Goal: Task Accomplishment & Management: Complete application form

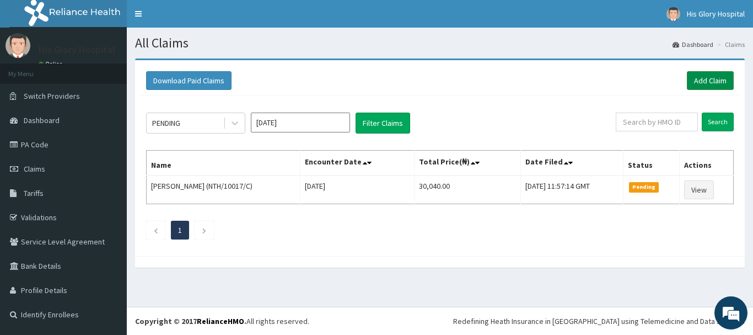
click at [704, 81] on link "Add Claim" at bounding box center [710, 80] width 47 height 19
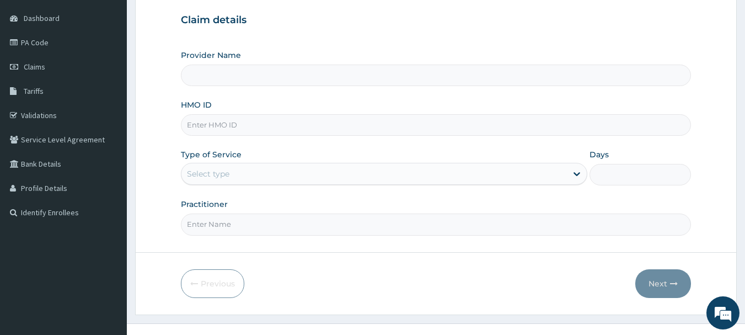
scroll to position [110, 0]
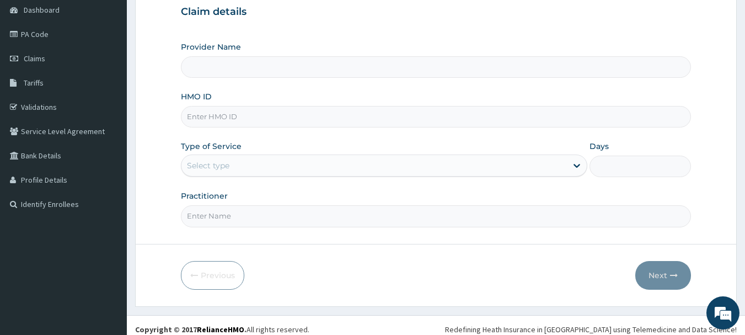
click at [261, 120] on input "HMO ID" at bounding box center [436, 117] width 511 height 22
type input "His Glory Hospital"
type input "YXD/10004/A"
click at [248, 166] on div "Select type" at bounding box center [373, 166] width 385 height 18
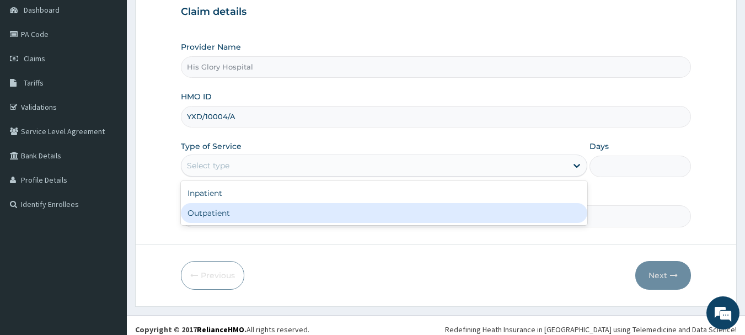
click at [251, 213] on div "Outpatient" at bounding box center [384, 213] width 406 height 20
type input "1"
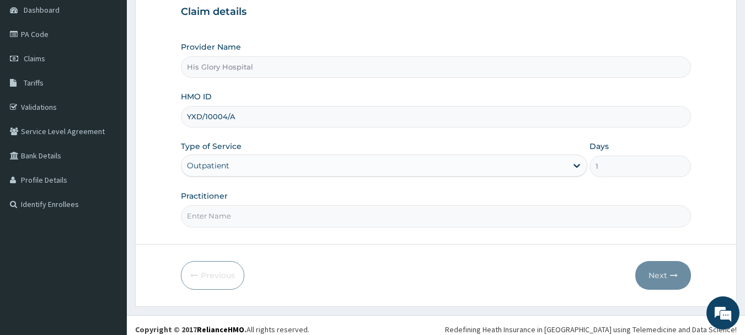
click at [250, 211] on input "Practitioner" at bounding box center [436, 216] width 511 height 22
type input "CHUKWUMA OBINNA"
click at [656, 275] on button "Next" at bounding box center [663, 275] width 56 height 29
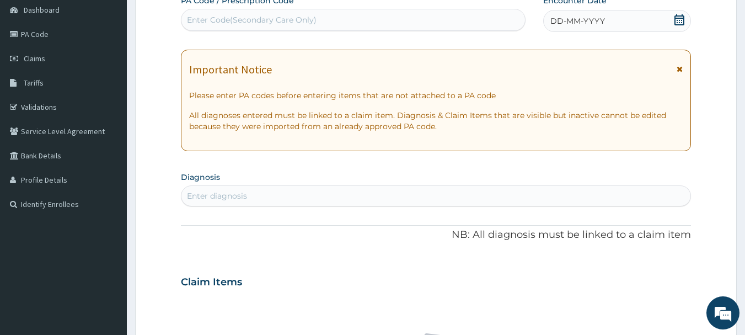
scroll to position [0, 0]
click at [679, 68] on icon at bounding box center [680, 69] width 6 height 8
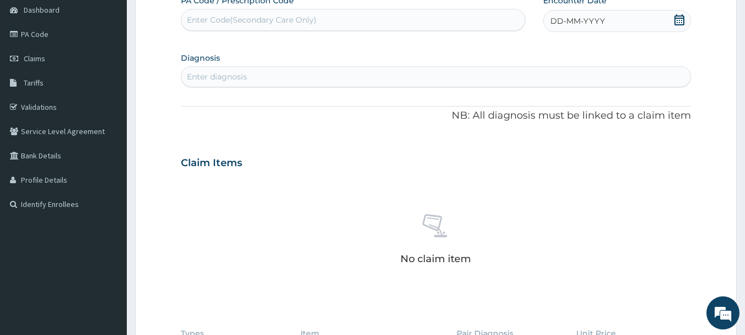
click at [587, 26] on span "DD-MM-YYYY" at bounding box center [577, 20] width 55 height 11
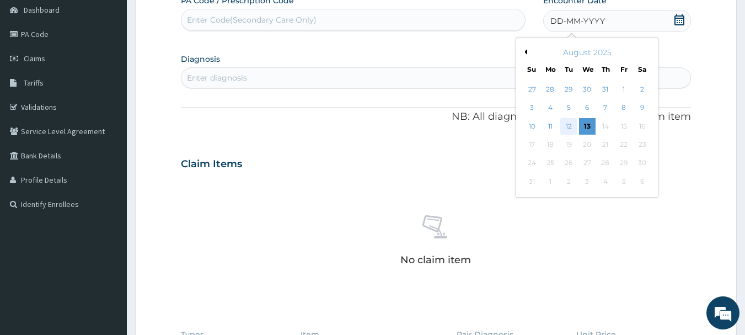
click at [573, 128] on div "12" at bounding box center [569, 126] width 17 height 17
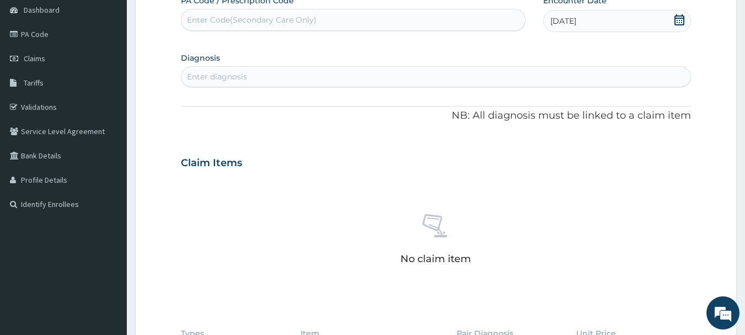
click at [222, 79] on div "Enter diagnosis" at bounding box center [217, 76] width 60 height 11
type input "MALARIA"
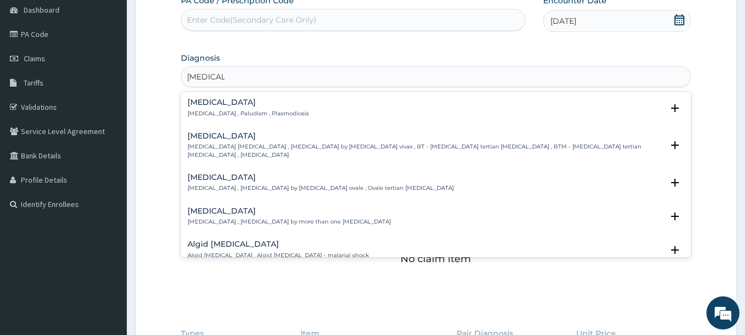
click at [203, 105] on h4 "Malaria" at bounding box center [247, 102] width 121 height 8
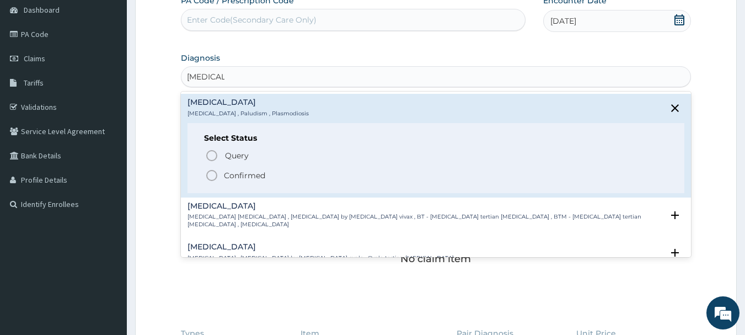
click at [215, 174] on icon "status option filled" at bounding box center [211, 175] width 13 height 13
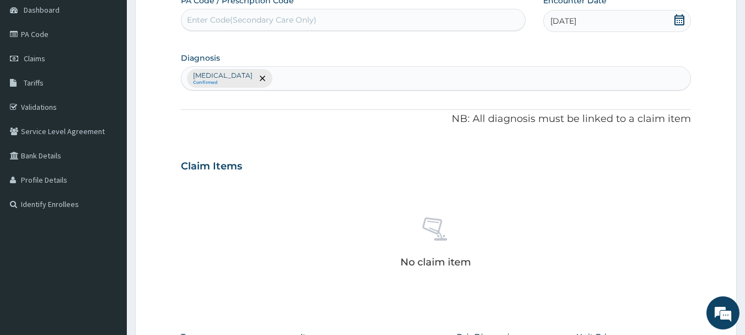
click at [256, 78] on div "Malaria Confirmed" at bounding box center [436, 78] width 510 height 23
type input "SEPS"
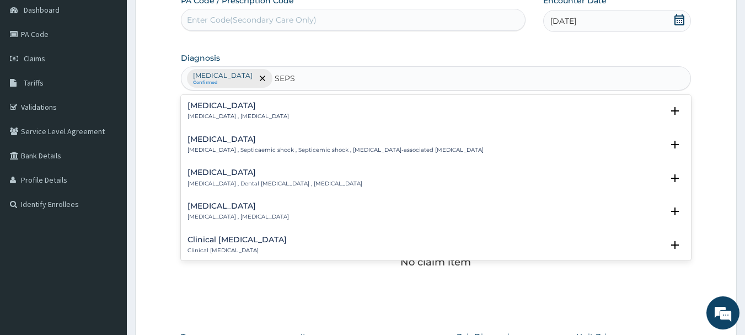
click at [224, 114] on p "Systemic infection , Sepsis" at bounding box center [237, 116] width 101 height 8
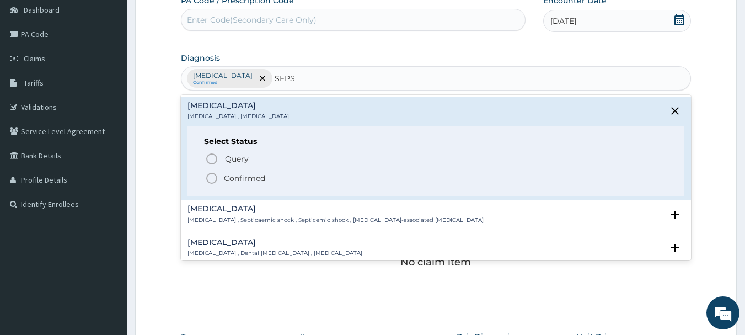
click at [212, 177] on icon "status option filled" at bounding box center [211, 177] width 13 height 13
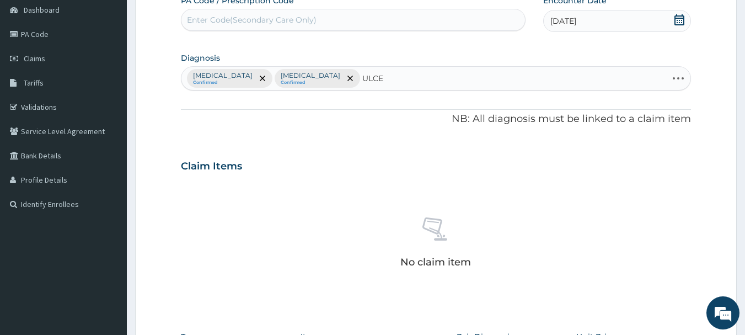
type input "ULCER"
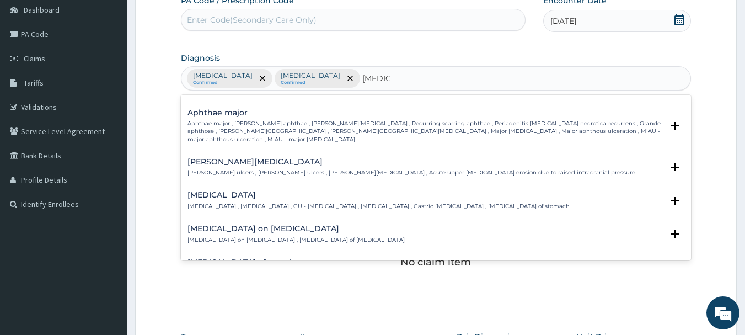
scroll to position [882, 0]
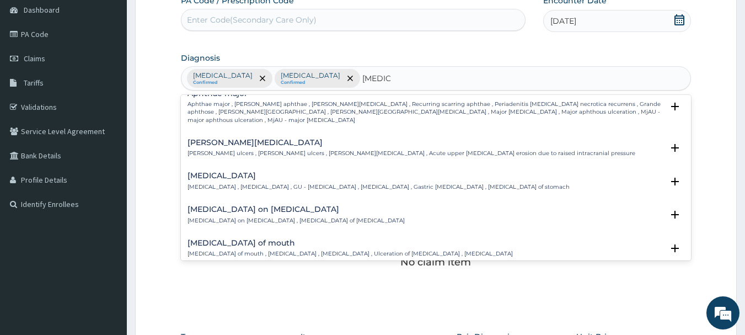
click at [225, 172] on h4 "Gastric ulcer" at bounding box center [378, 175] width 382 height 8
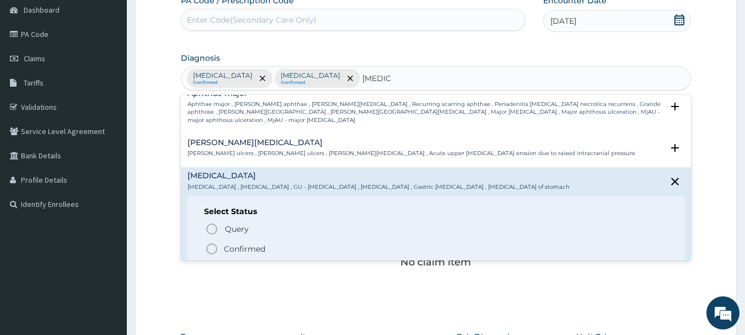
click at [210, 242] on icon "status option filled" at bounding box center [211, 248] width 13 height 13
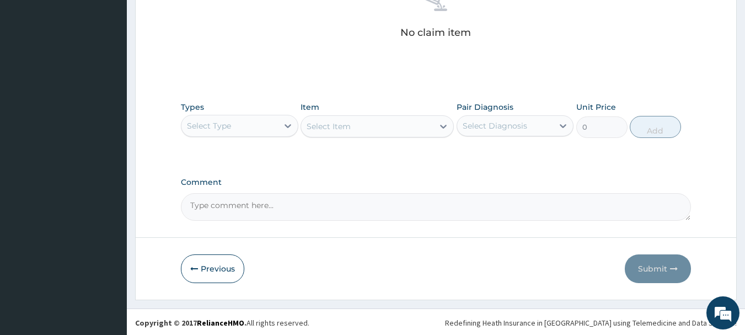
scroll to position [341, 0]
click at [249, 111] on div "Types Select Type" at bounding box center [239, 118] width 117 height 36
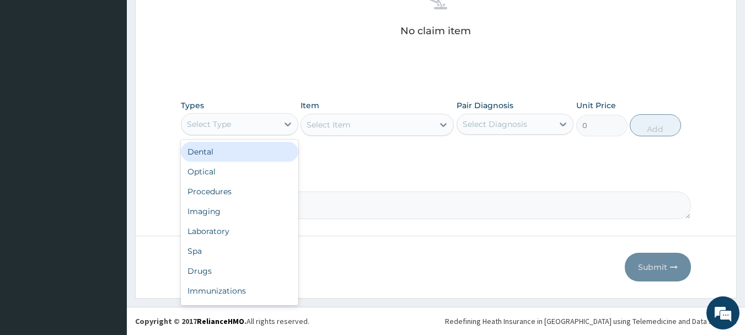
click at [238, 128] on div "Select Type" at bounding box center [229, 124] width 97 height 18
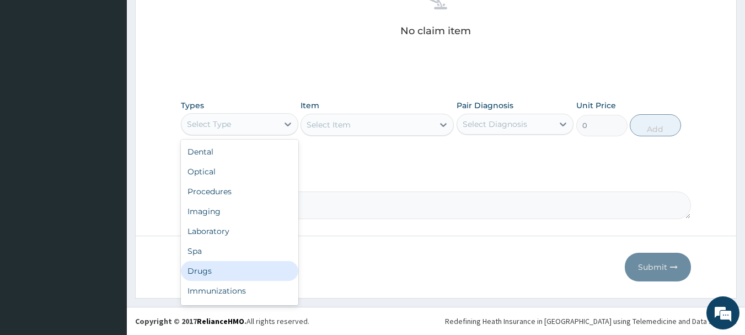
click at [223, 268] on div "Drugs" at bounding box center [239, 271] width 117 height 20
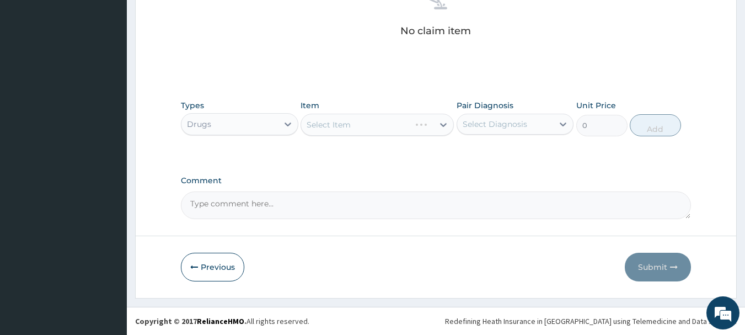
drag, startPoint x: 373, startPoint y: 113, endPoint x: 370, endPoint y: 126, distance: 13.6
click at [372, 118] on div "Select Item" at bounding box center [377, 125] width 153 height 22
click at [370, 131] on div "Select Item" at bounding box center [367, 125] width 132 height 18
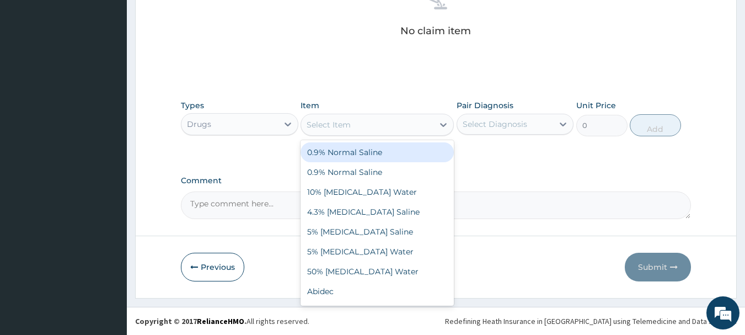
click at [370, 131] on div "Select Item" at bounding box center [367, 125] width 132 height 18
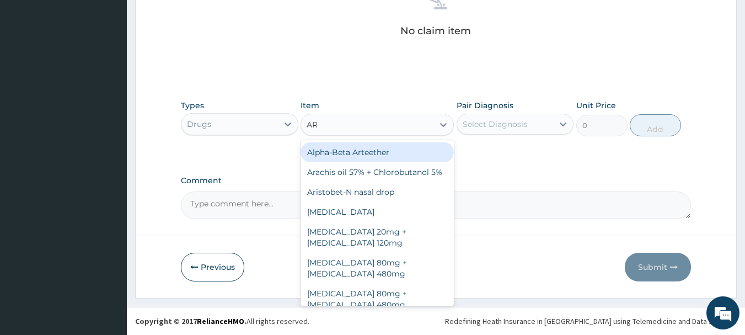
type input "ART"
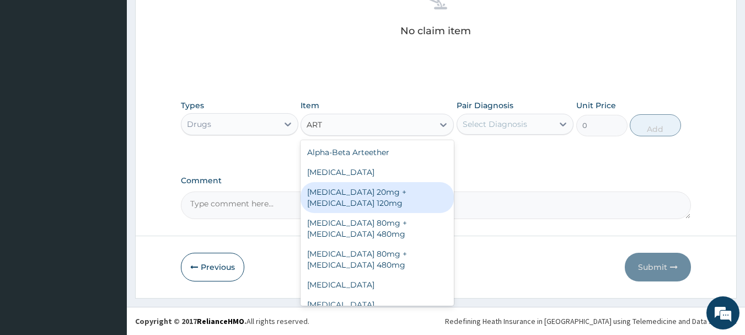
click at [394, 202] on div "Artemether 20mg + Lumefantrine 120mg" at bounding box center [377, 197] width 153 height 31
type input "150"
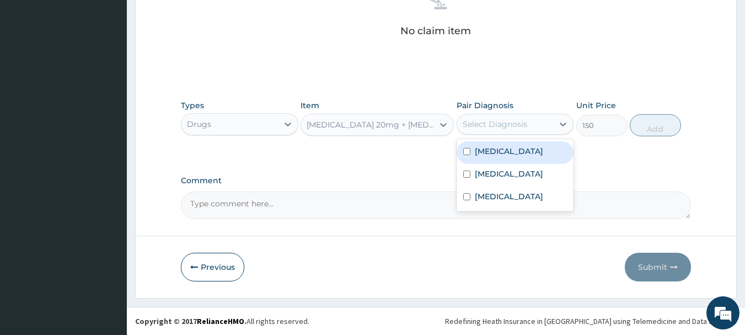
click at [496, 125] on div "Select Diagnosis" at bounding box center [495, 124] width 65 height 11
click at [491, 154] on label "Malaria" at bounding box center [509, 151] width 68 height 11
checkbox input "true"
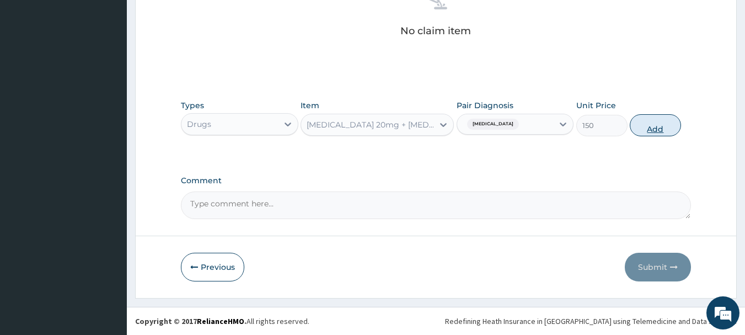
click at [654, 128] on button "Add" at bounding box center [655, 125] width 51 height 22
type input "0"
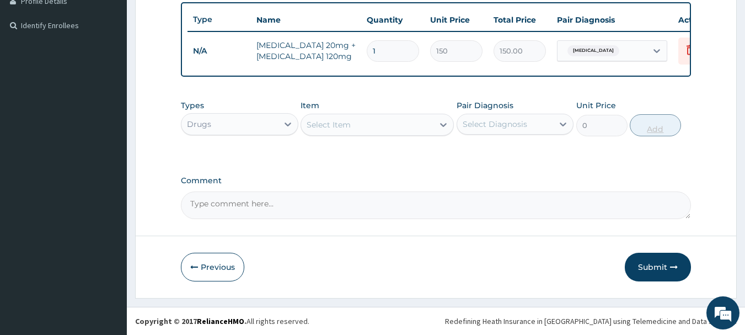
scroll to position [297, 0]
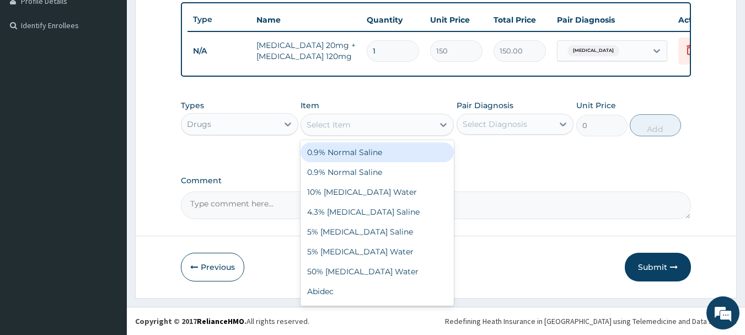
click at [403, 120] on div "Select Item" at bounding box center [367, 125] width 132 height 18
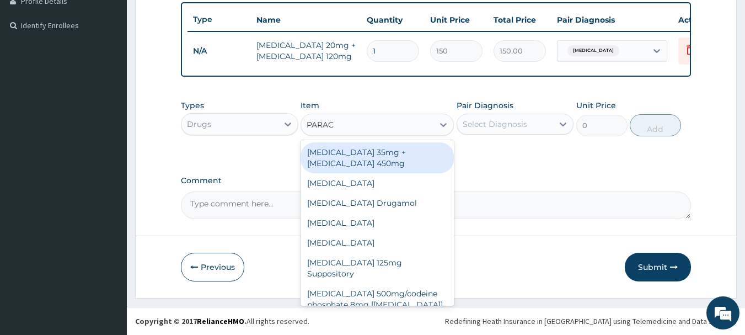
type input "PARACE"
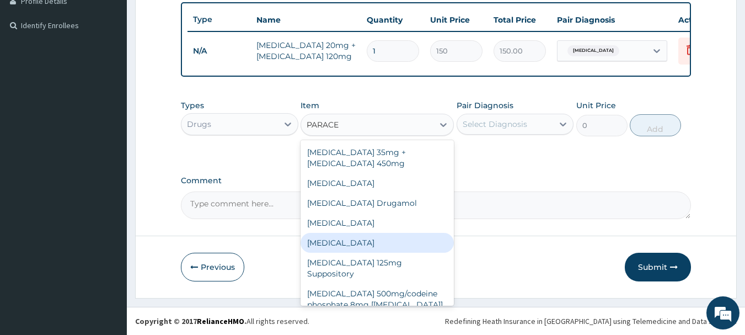
click at [374, 248] on div "Paracetamol" at bounding box center [377, 243] width 153 height 20
type input "30"
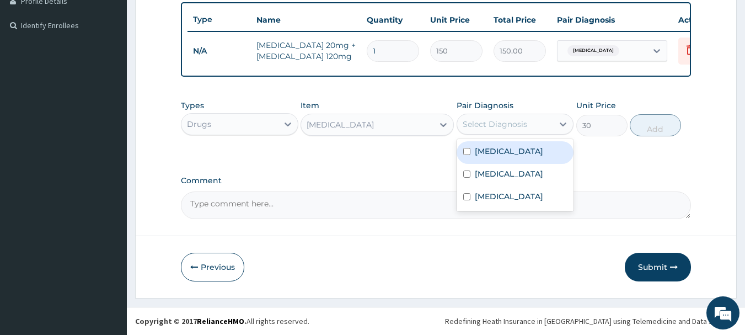
click at [496, 130] on div "Select Diagnosis" at bounding box center [505, 124] width 97 height 18
click at [500, 149] on label "Malaria" at bounding box center [509, 151] width 68 height 11
checkbox input "true"
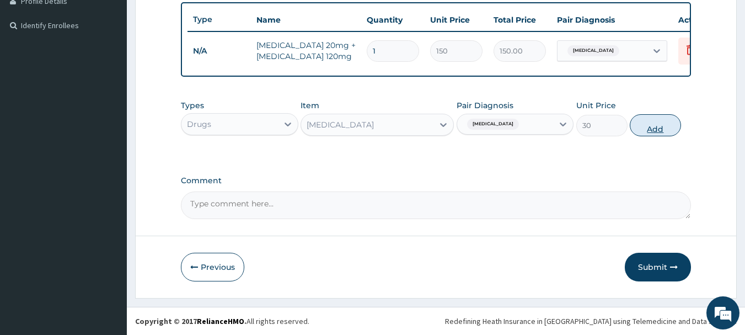
click at [652, 128] on button "Add" at bounding box center [655, 125] width 51 height 22
type input "0"
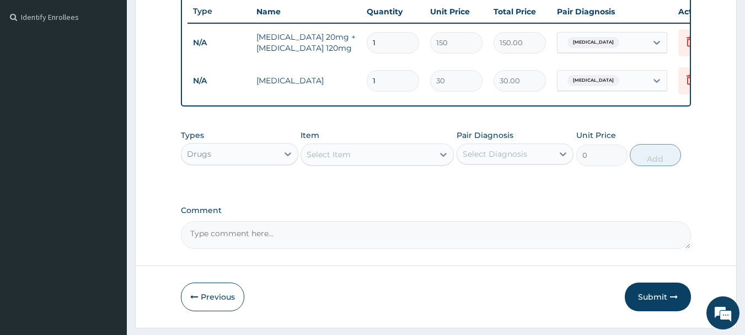
click at [384, 163] on div "Select Item" at bounding box center [367, 155] width 132 height 18
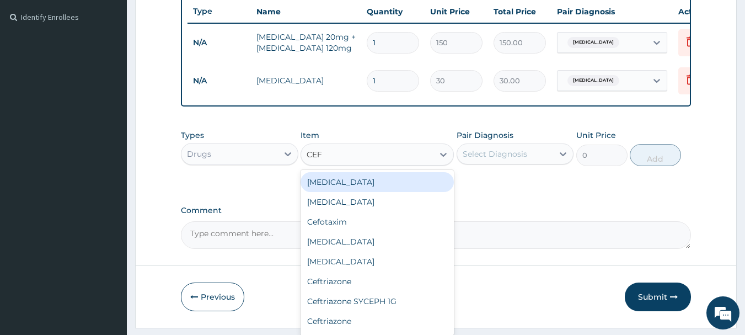
type input "CEFI"
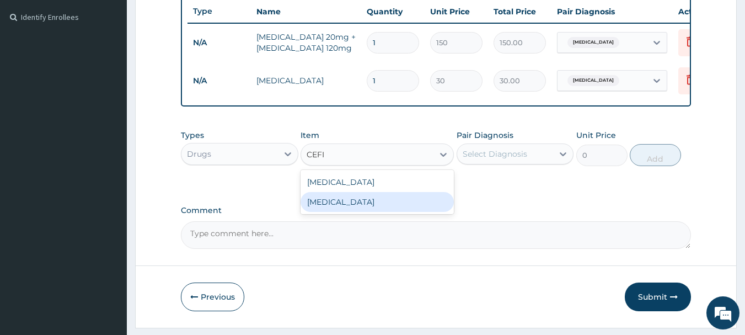
click at [362, 208] on div "Cefixime" at bounding box center [377, 202] width 153 height 20
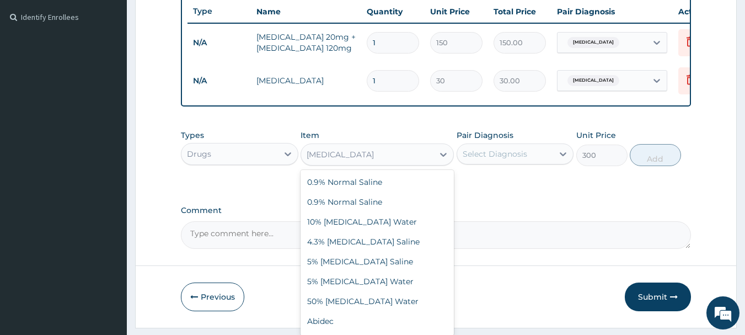
click at [364, 163] on div "Cefixime" at bounding box center [367, 155] width 132 height 18
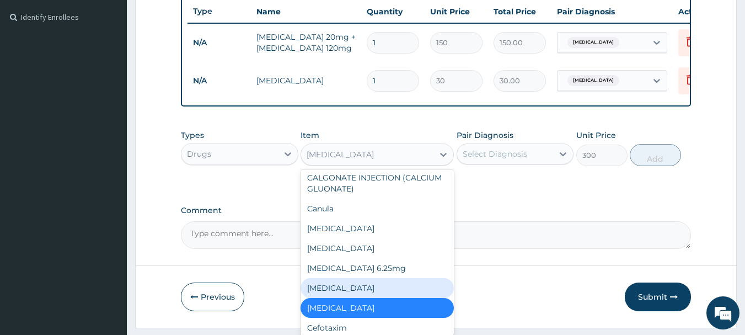
click at [337, 298] on div "Cefixime" at bounding box center [377, 288] width 153 height 20
type input "3500"
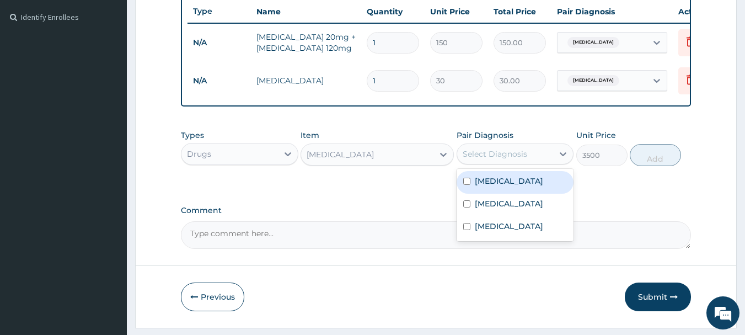
click at [507, 159] on div "Select Diagnosis" at bounding box center [495, 153] width 65 height 11
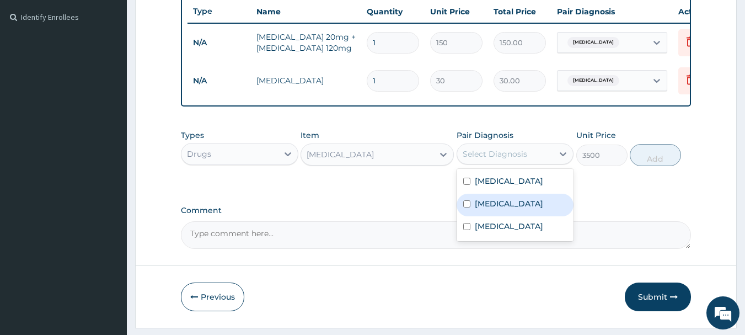
click at [486, 216] on div "Sepsis" at bounding box center [515, 205] width 117 height 23
checkbox input "true"
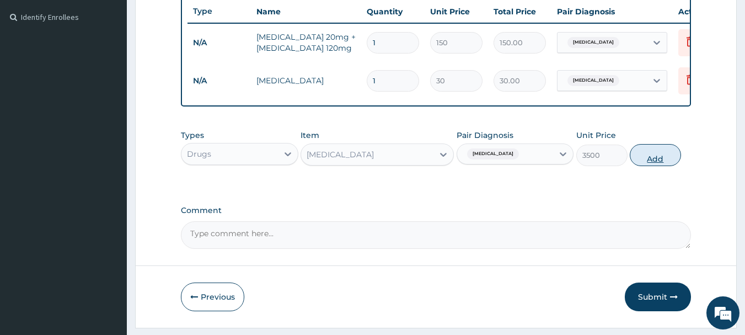
click at [655, 166] on button "Add" at bounding box center [655, 155] width 51 height 22
type input "0"
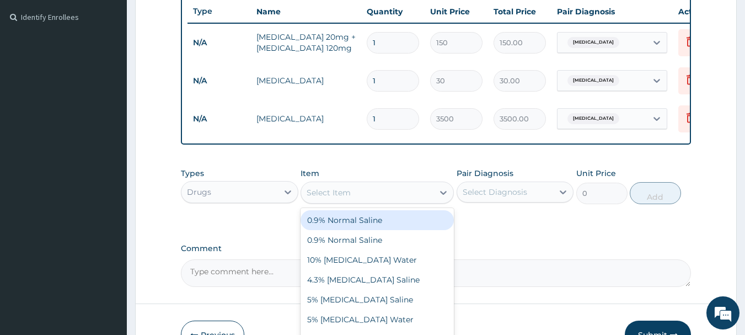
click at [380, 192] on div "Select Item" at bounding box center [367, 193] width 132 height 18
type input "OME"
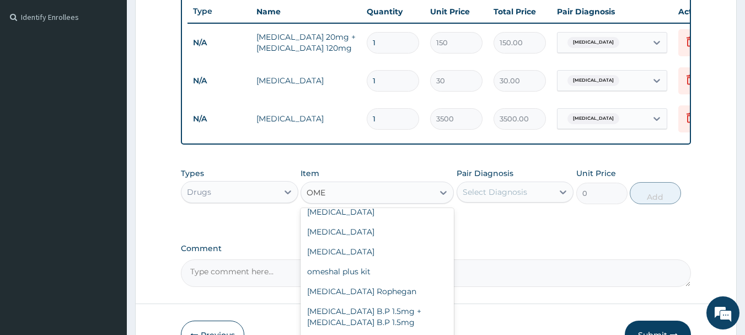
scroll to position [110, 0]
click at [374, 245] on div "Omeprazole" at bounding box center [377, 251] width 153 height 20
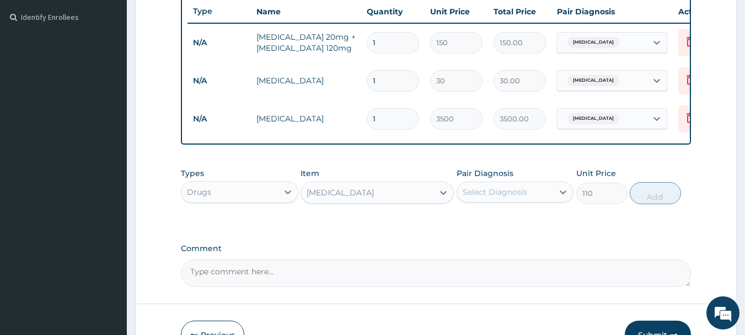
click at [382, 201] on div "Omeprazole" at bounding box center [367, 193] width 132 height 18
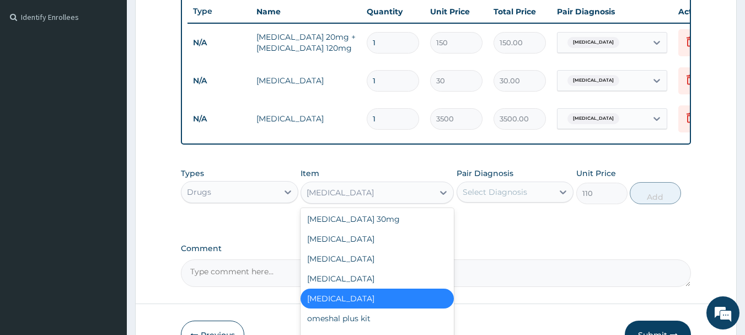
scroll to position [6531, 0]
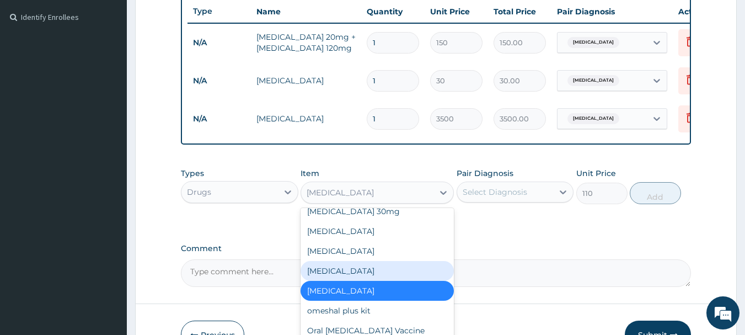
click at [343, 261] on div "Omeprazole" at bounding box center [377, 271] width 153 height 20
type input "1200"
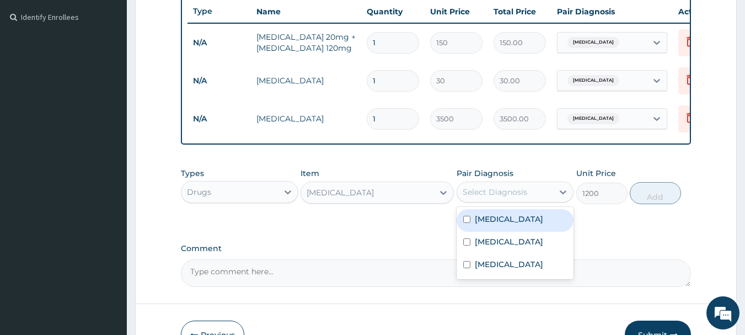
click at [485, 196] on div "Select Diagnosis" at bounding box center [495, 191] width 65 height 11
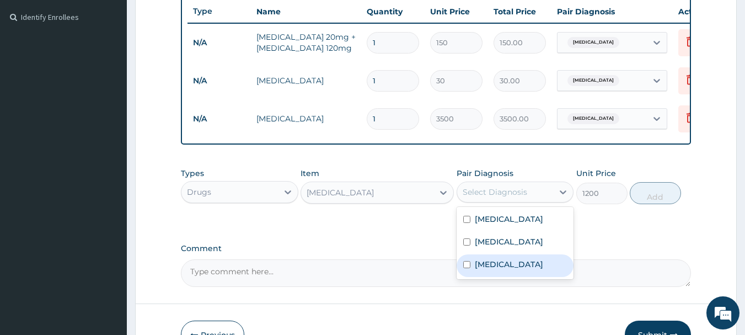
click at [473, 271] on div "Gastric ulcer" at bounding box center [515, 265] width 117 height 23
checkbox input "true"
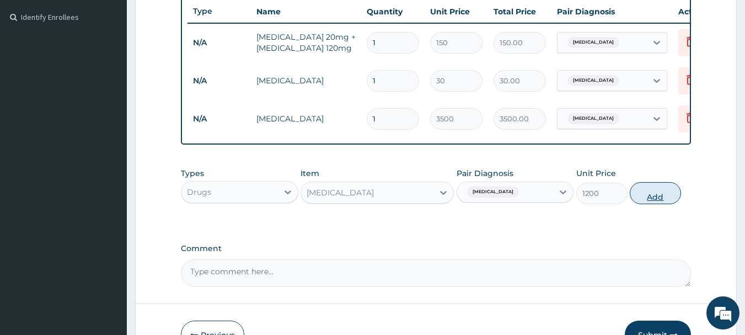
click at [659, 199] on button "Add" at bounding box center [655, 193] width 51 height 22
type input "0"
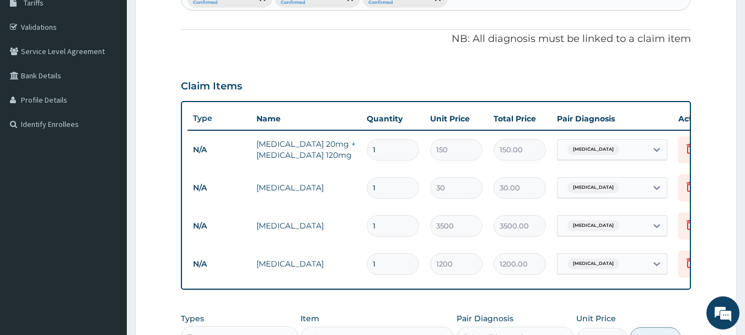
scroll to position [187, 0]
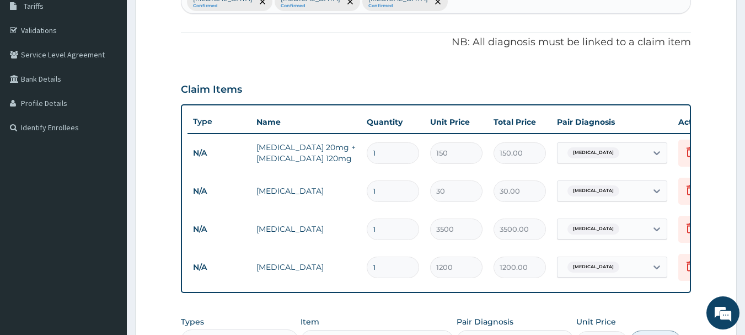
click at [397, 149] on input "1" at bounding box center [393, 153] width 52 height 22
type input "0.00"
type input "6"
type input "900.00"
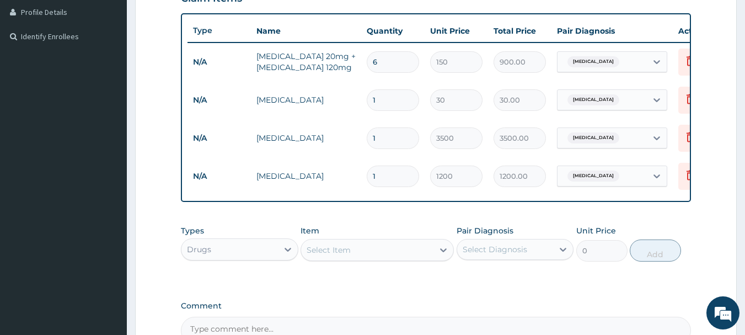
scroll to position [297, 0]
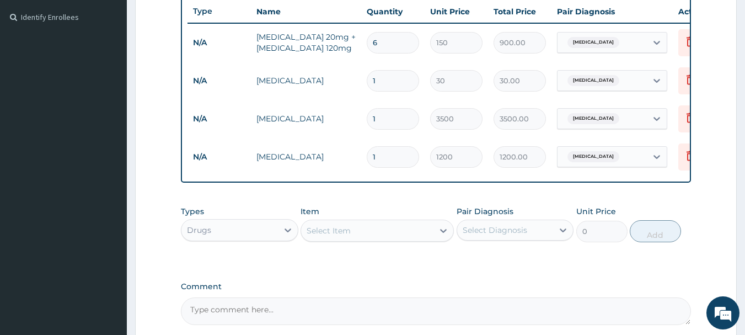
type input "6"
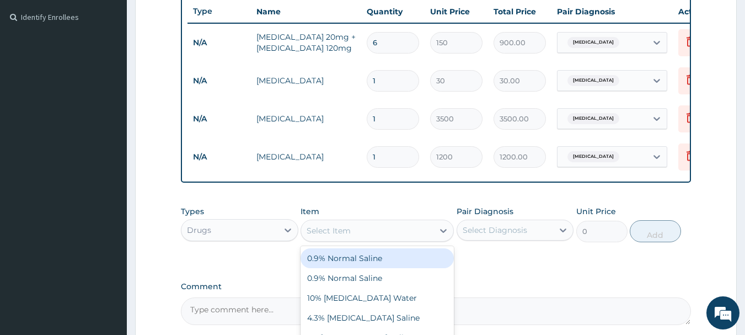
click at [352, 237] on div "Select Item" at bounding box center [367, 231] width 132 height 18
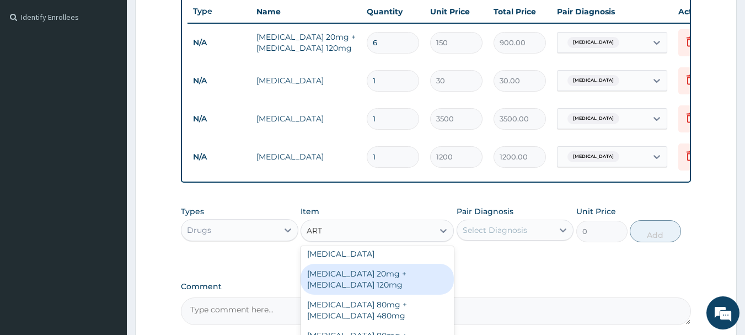
scroll to position [0, 0]
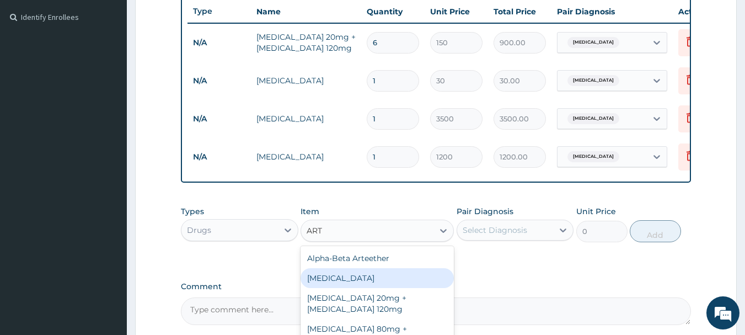
type input "ART"
click at [549, 299] on div "Comment" at bounding box center [436, 303] width 511 height 43
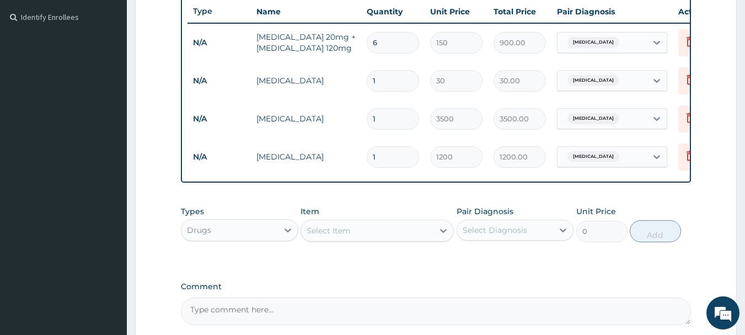
click at [396, 80] on input "1" at bounding box center [393, 81] width 52 height 22
type input "0.00"
type input "9"
type input "270.00"
type input "9"
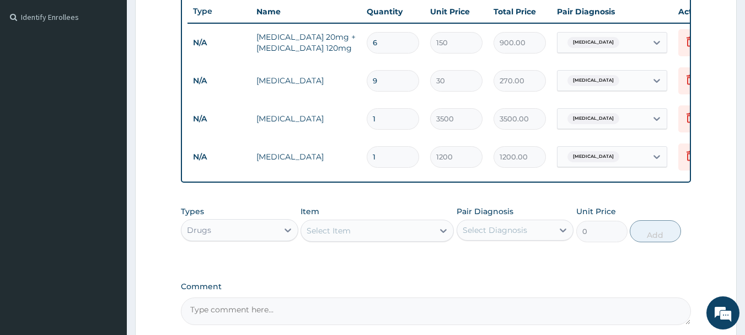
click at [226, 241] on div "Drugs" at bounding box center [239, 230] width 117 height 22
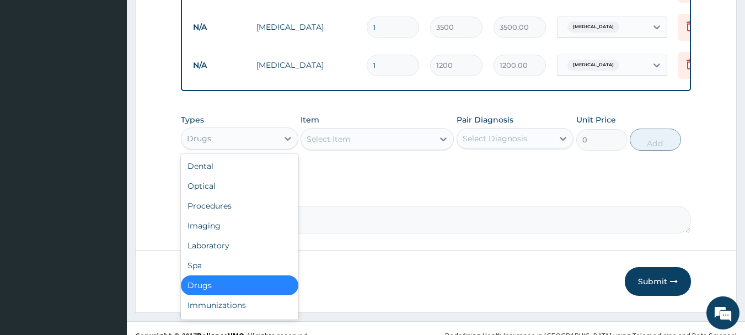
scroll to position [408, 0]
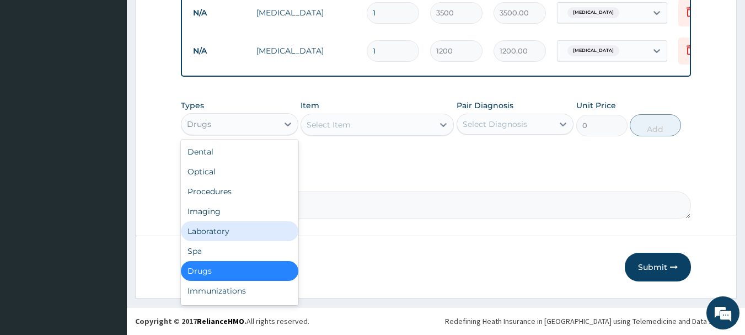
click at [238, 234] on div "Laboratory" at bounding box center [239, 231] width 117 height 20
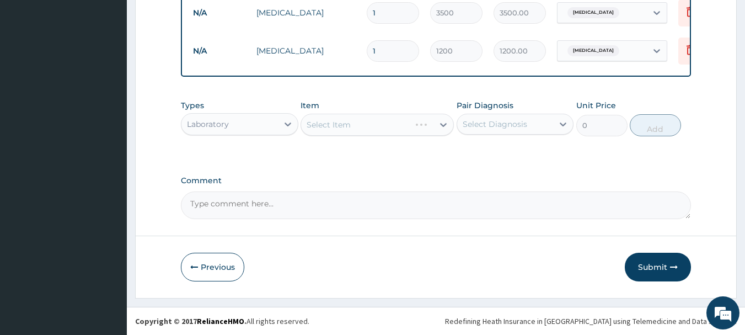
click at [346, 131] on div "Select Item" at bounding box center [377, 125] width 153 height 22
click at [357, 128] on div "Select Item" at bounding box center [377, 125] width 153 height 22
click at [371, 136] on div "Select Item" at bounding box center [377, 125] width 153 height 22
click at [387, 124] on div "Select Item" at bounding box center [367, 125] width 132 height 18
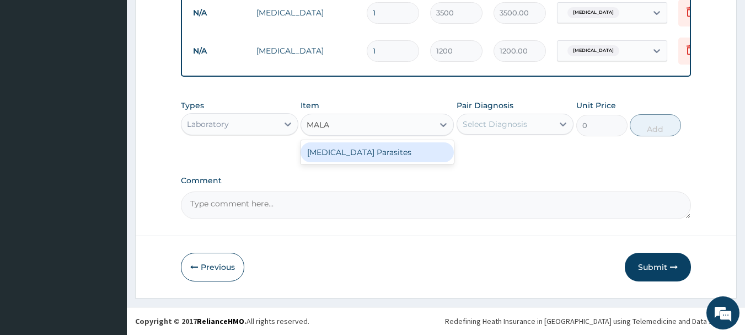
type input "MALAR"
click at [361, 162] on div "Malaria Parasites" at bounding box center [377, 152] width 153 height 20
type input "1500"
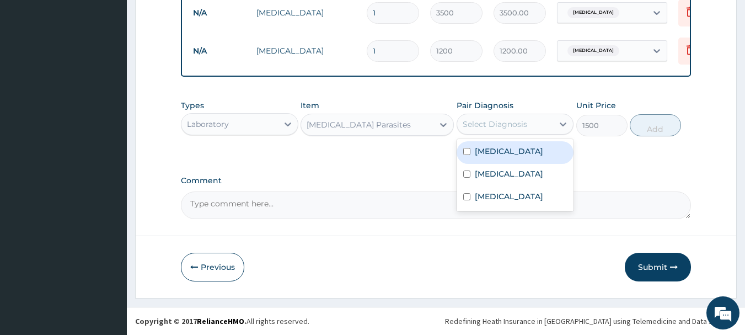
click at [487, 128] on div "Select Diagnosis" at bounding box center [495, 124] width 65 height 11
click at [483, 157] on label "Malaria" at bounding box center [509, 151] width 68 height 11
checkbox input "true"
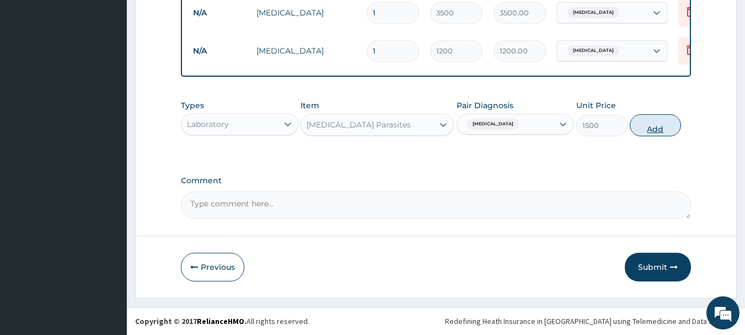
click at [662, 134] on button "Add" at bounding box center [655, 125] width 51 height 22
type input "0"
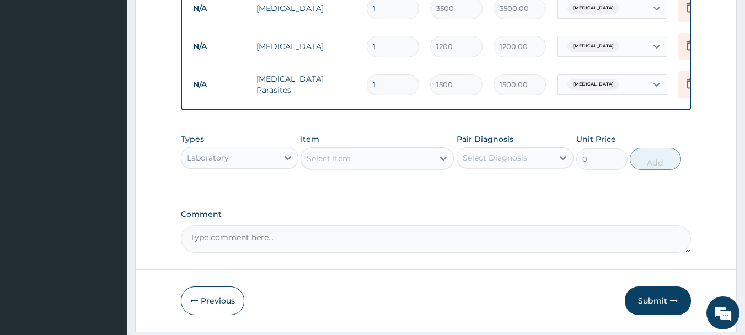
click at [402, 167] on div "Select Item" at bounding box center [367, 158] width 132 height 18
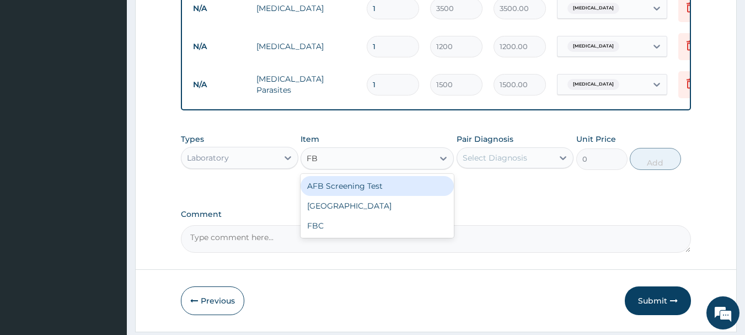
type input "FBC"
click at [379, 195] on div "FBC" at bounding box center [377, 186] width 153 height 20
type input "5000"
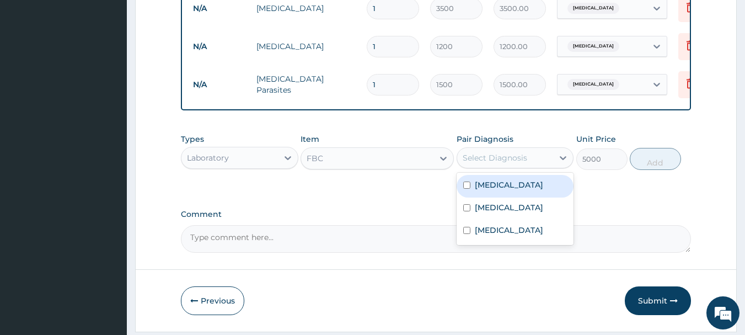
click at [475, 163] on div "Select Diagnosis" at bounding box center [495, 157] width 65 height 11
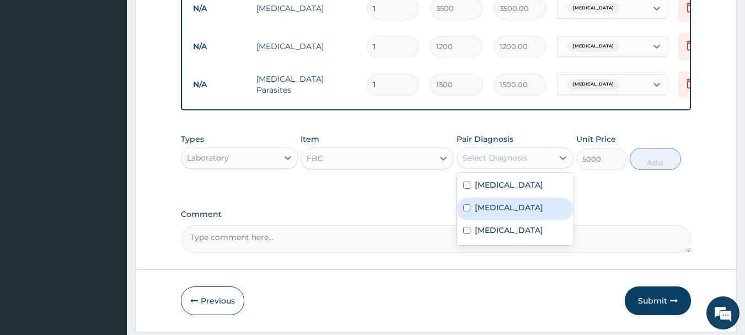
click at [472, 220] on div "Sepsis" at bounding box center [515, 208] width 117 height 23
checkbox input "true"
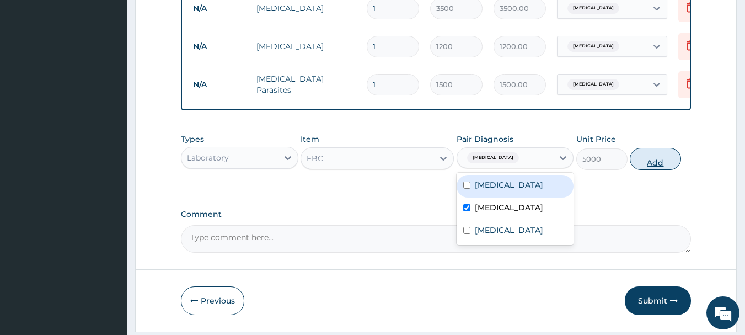
click at [651, 167] on button "Add" at bounding box center [655, 159] width 51 height 22
type input "0"
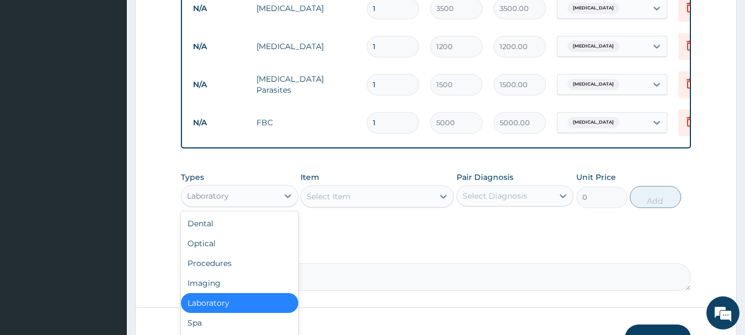
click at [214, 201] on div "Laboratory" at bounding box center [208, 195] width 42 height 11
click at [223, 269] on div "Procedures" at bounding box center [239, 263] width 117 height 20
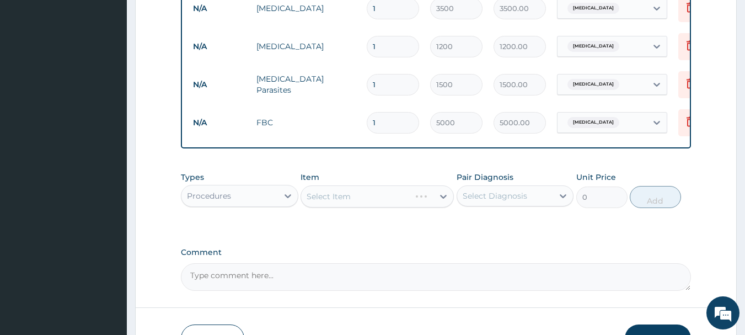
click at [377, 200] on div "Select Item" at bounding box center [377, 196] width 153 height 22
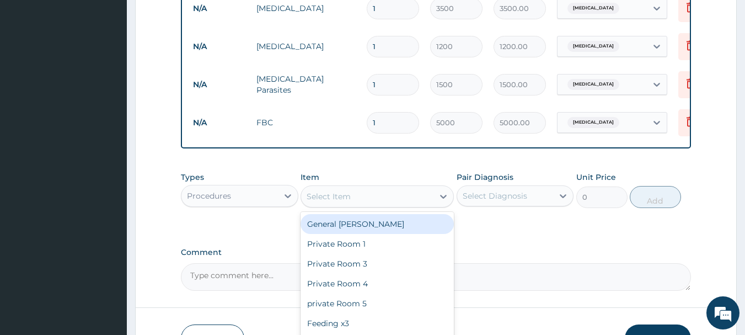
click at [377, 200] on div "Select Item" at bounding box center [367, 196] width 132 height 18
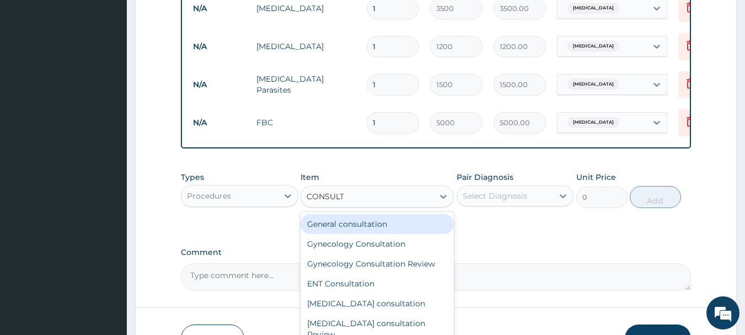
type input "CONSULTA"
click at [387, 234] on div "General consultation" at bounding box center [377, 224] width 153 height 20
type input "4000"
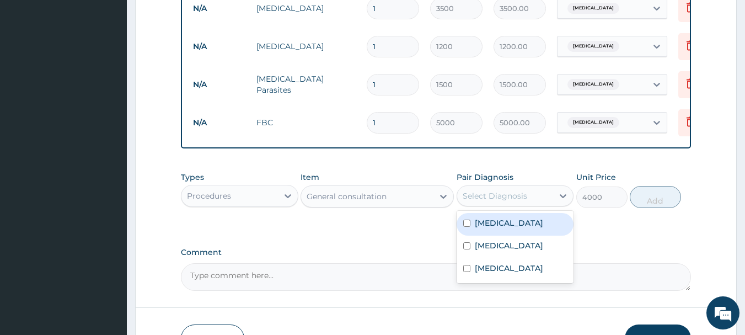
click at [487, 201] on div "Select Diagnosis" at bounding box center [495, 195] width 65 height 11
click at [464, 235] on div "Malaria" at bounding box center [515, 224] width 117 height 23
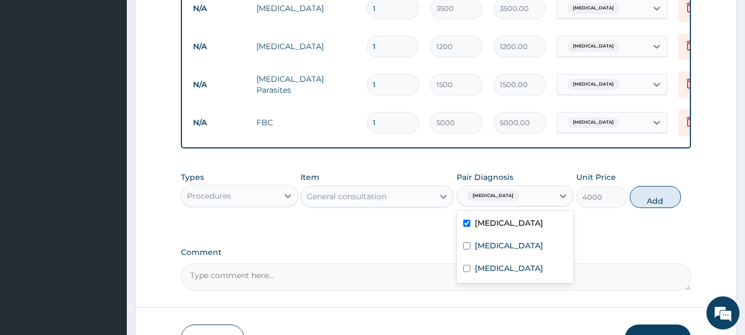
checkbox input "true"
click at [642, 208] on button "Add" at bounding box center [655, 197] width 51 height 22
type input "0"
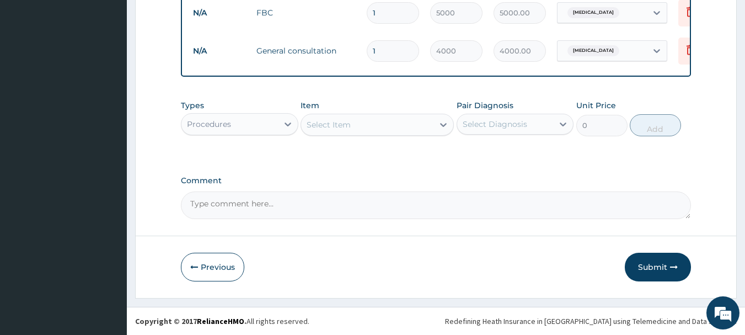
scroll to position [526, 0]
click at [658, 267] on button "Submit" at bounding box center [658, 267] width 66 height 29
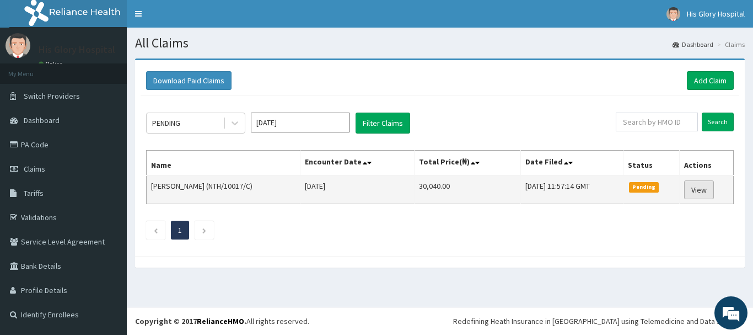
click at [699, 190] on link "View" at bounding box center [699, 189] width 30 height 19
